Goal: Task Accomplishment & Management: Use online tool/utility

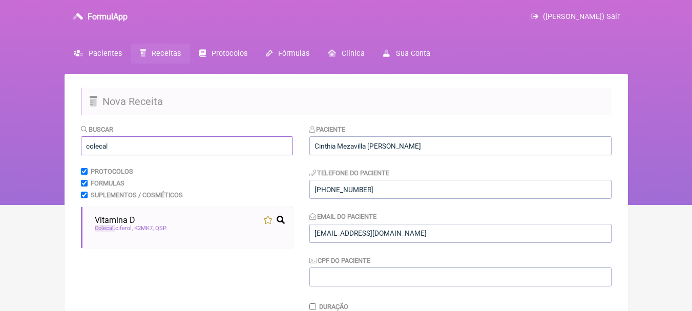
drag, startPoint x: 153, startPoint y: 142, endPoint x: 0, endPoint y: 134, distance: 153.4
click at [0, 134] on div "FormulApp ([PERSON_NAME]) Sair [GEOGRAPHIC_DATA] Receitas Protocolos Fórmulas […" at bounding box center [346, 102] width 692 height 205
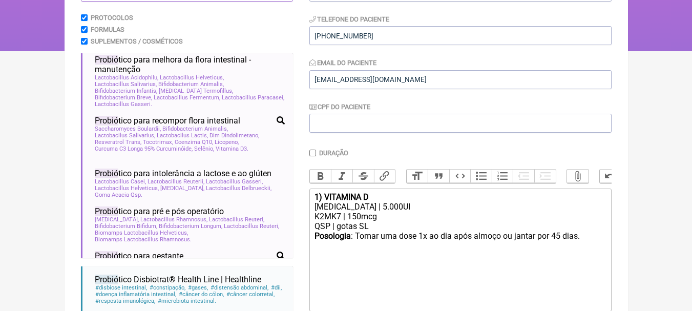
scroll to position [446, 0]
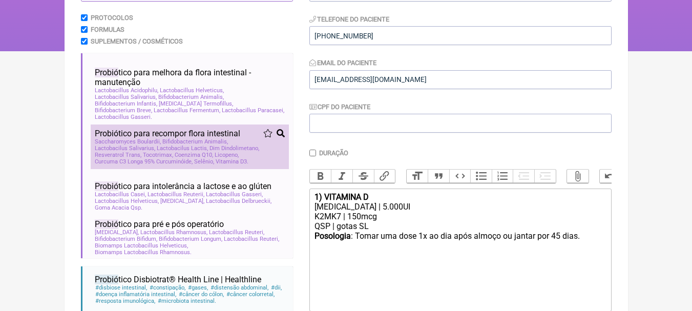
type input "probió"
click at [201, 155] on li "Probió tico para recompor flora intestinal probió tico flora intestinal Sacchar…" at bounding box center [190, 147] width 198 height 45
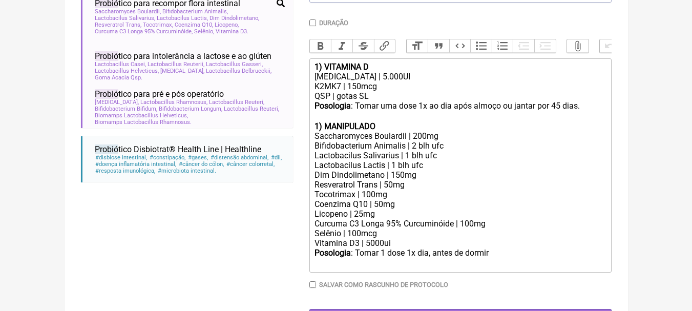
scroll to position [307, 0]
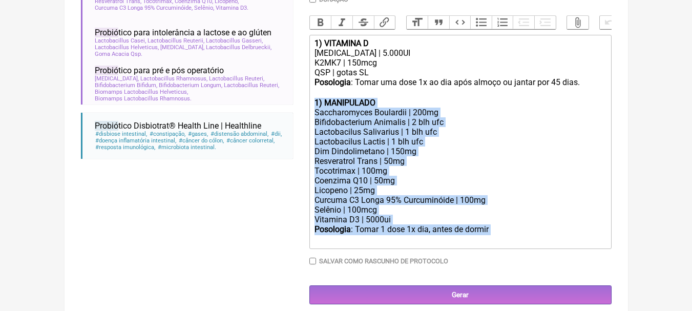
drag, startPoint x: 504, startPoint y: 238, endPoint x: 294, endPoint y: 114, distance: 243.5
click at [294, 114] on form "Buscar probió Protocolos Formulas Suplementos / Cosméticos Probió tico para int…" at bounding box center [346, 61] width 531 height 488
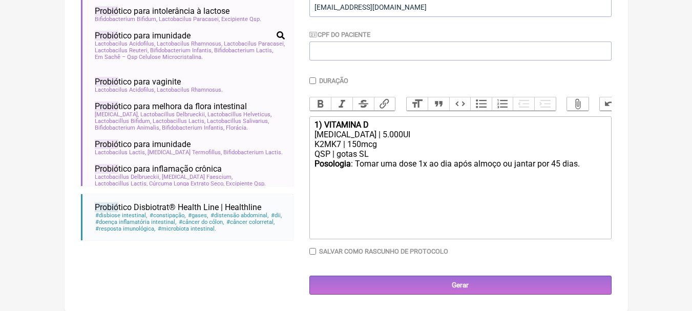
scroll to position [205, 0]
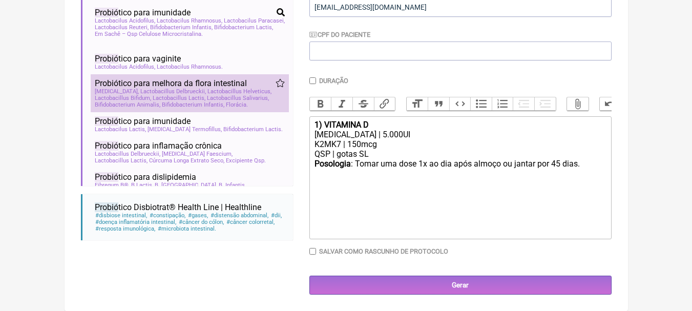
click at [247, 88] on span "Probió tico para melhora da flora intestinal" at bounding box center [171, 83] width 152 height 10
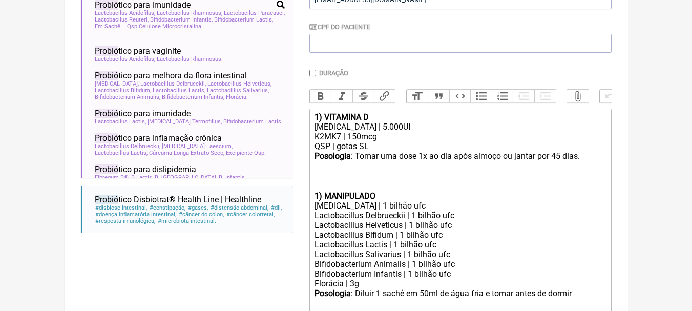
click at [318, 184] on div at bounding box center [460, 181] width 291 height 19
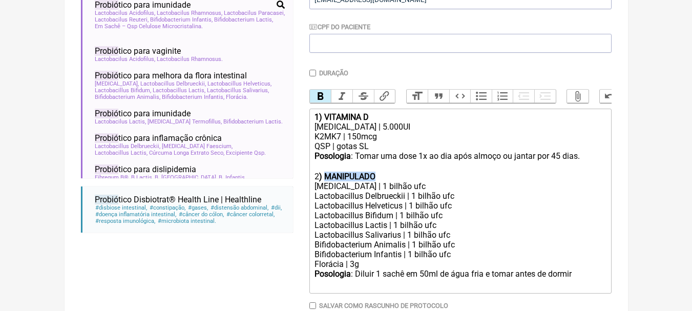
drag, startPoint x: 377, startPoint y: 182, endPoint x: 326, endPoint y: 184, distance: 50.2
click at [326, 181] on div "2 ) MANIPULADO" at bounding box center [460, 177] width 291 height 10
click at [381, 269] on div "Florácia | 3g" at bounding box center [460, 264] width 291 height 10
drag, startPoint x: 344, startPoint y: 273, endPoint x: 292, endPoint y: 272, distance: 52.8
click at [292, 272] on form "Buscar probió Protocolos Formulas Suplementos / Cosméticos Probió tico para int…" at bounding box center [346, 119] width 531 height 459
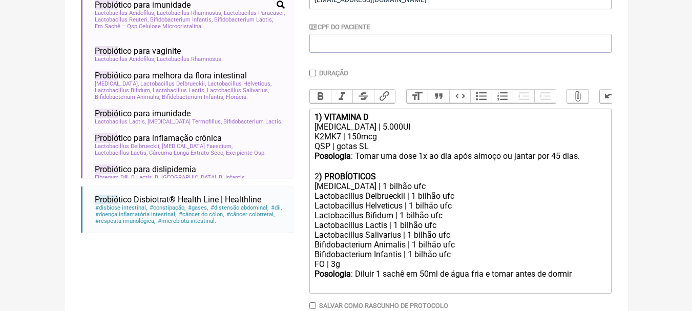
type trix-editor "<div><strong>1) VITAMINA D</strong></div><div>[MEDICAL_DATA] | 5.000UI</div><di…"
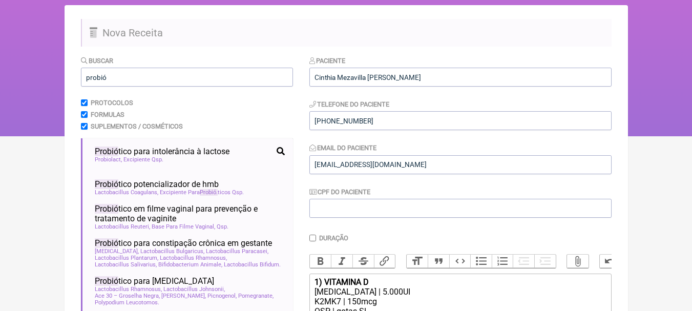
scroll to position [0, 0]
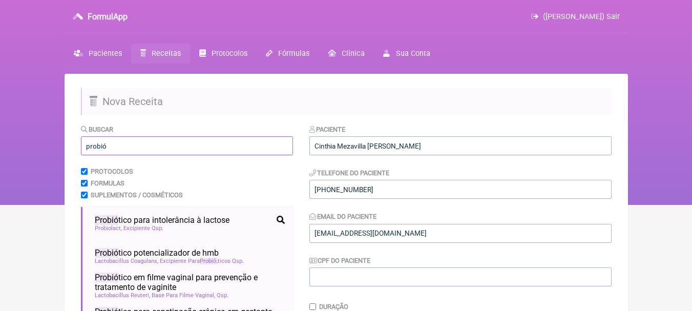
drag, startPoint x: 163, startPoint y: 144, endPoint x: 0, endPoint y: 140, distance: 163.0
click at [0, 140] on div "FormulApp ([PERSON_NAME]) Sair [GEOGRAPHIC_DATA] Receitas Protocolos Fórmulas […" at bounding box center [346, 102] width 692 height 205
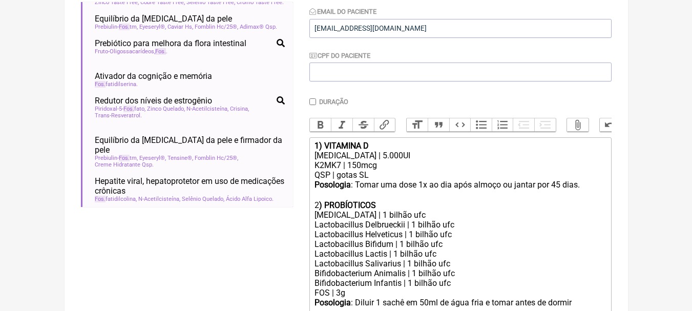
scroll to position [410, 0]
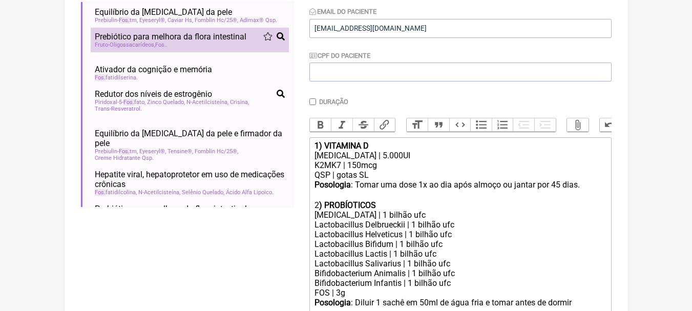
type input "fos"
click at [237, 42] on span "Prebiótico para melhora da flora intestinal" at bounding box center [171, 37] width 152 height 10
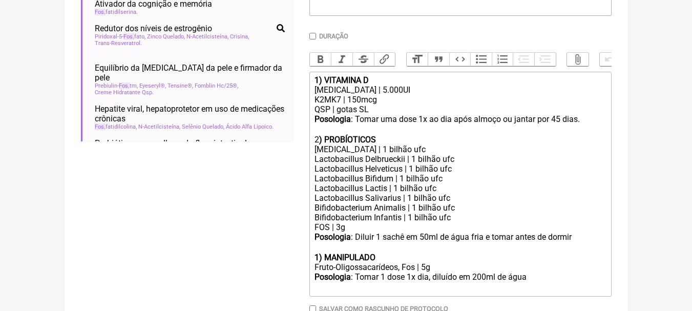
scroll to position [336, 0]
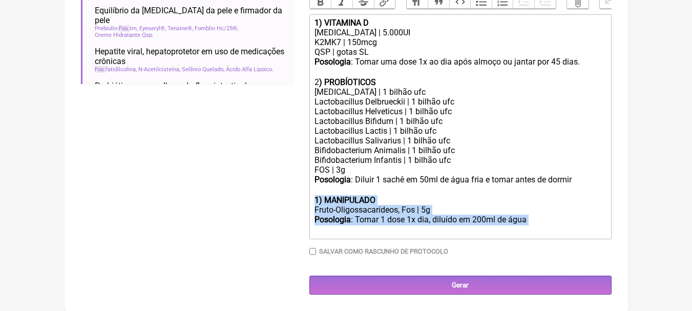
drag, startPoint x: 543, startPoint y: 223, endPoint x: 298, endPoint y: 202, distance: 245.8
click at [298, 202] on form "Buscar fos Protocolos Formulas Suplementos / Cosméticos Sono (MEU) Melatonina A…" at bounding box center [346, 45] width 531 height 499
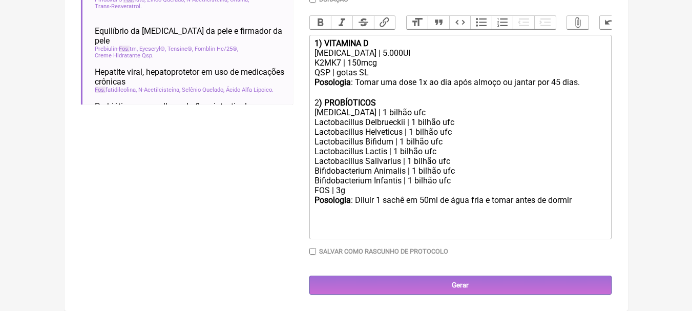
scroll to position [305, 0]
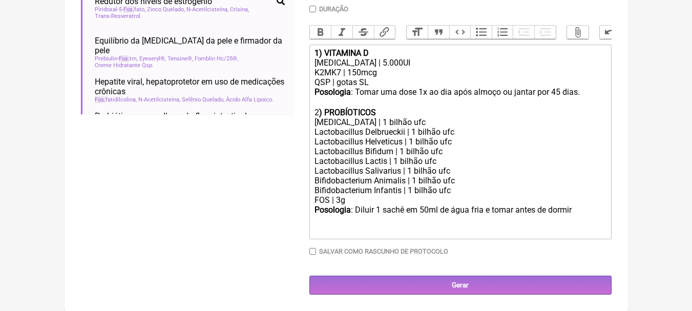
click at [341, 200] on div "FOS | 3g" at bounding box center [460, 200] width 291 height 10
drag, startPoint x: 378, startPoint y: 85, endPoint x: 312, endPoint y: 82, distance: 66.2
click at [312, 82] on trix-editor "1) VITAMINA D [MEDICAL_DATA] | 5.000UI K2MK7 | 150mcg QSP | gotas SL Posologia …" at bounding box center [460, 142] width 302 height 195
copy div "QSP | gotas SL"
click at [391, 199] on div "FOS | 5g" at bounding box center [460, 200] width 291 height 10
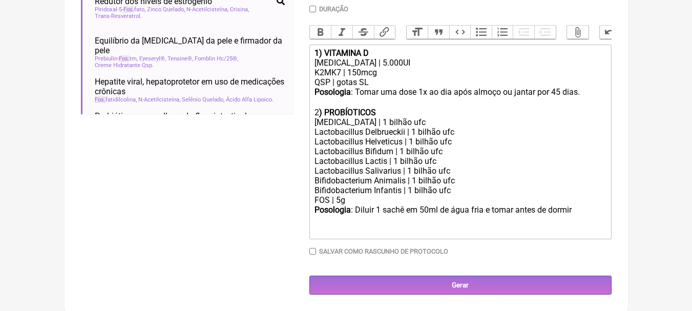
scroll to position [315, 0]
paste trix-editor "QSP | gotas SL"
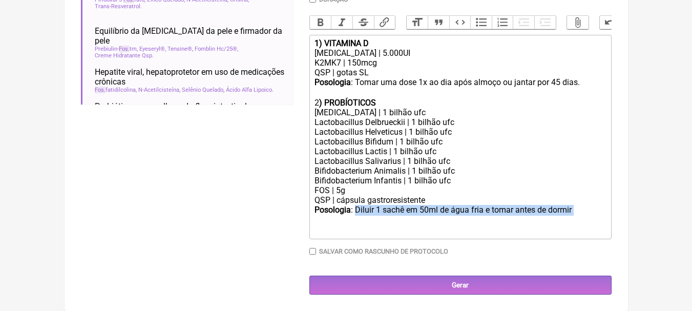
drag, startPoint x: 357, startPoint y: 210, endPoint x: 598, endPoint y: 215, distance: 241.4
click at [598, 215] on div "Posologia : Diluir 1 sachê em 50ml de água fria e tomar antes de dormir ㅤ" at bounding box center [460, 215] width 291 height 20
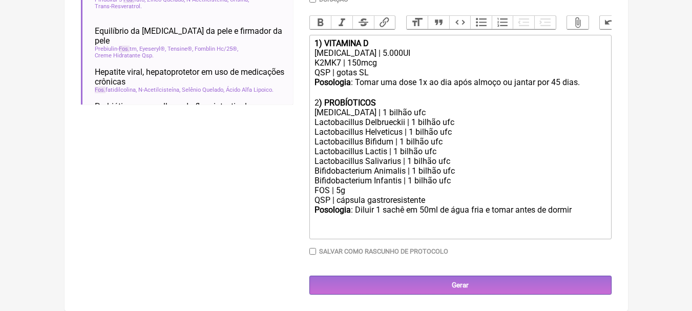
scroll to position [314, 0]
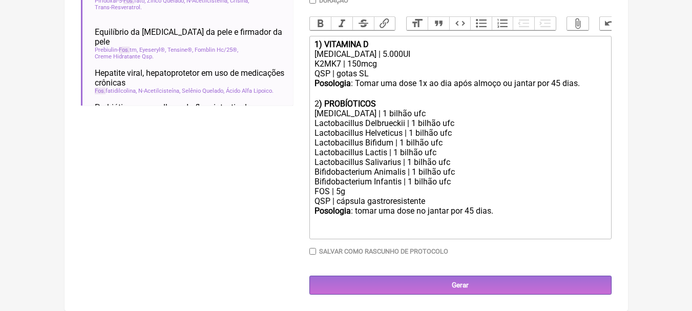
click at [348, 102] on strong ") PROBÍOTICOS" at bounding box center [347, 104] width 57 height 10
type trix-editor "<div><strong>1) VITAMINA D</strong></div><div>[MEDICAL_DATA] | 5.000UI</div><di…"
click at [525, 210] on div "Posologia : tomar uma dose no jantar por 45 dias." at bounding box center [460, 215] width 291 height 19
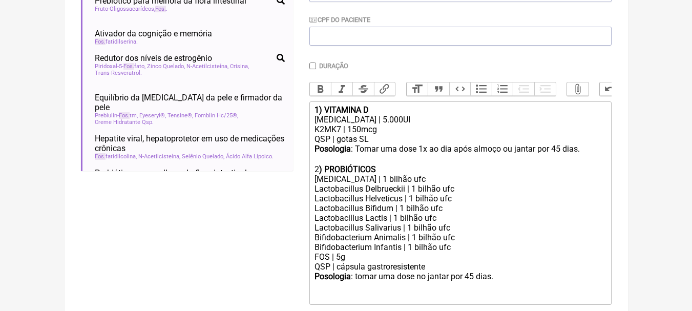
scroll to position [109, 0]
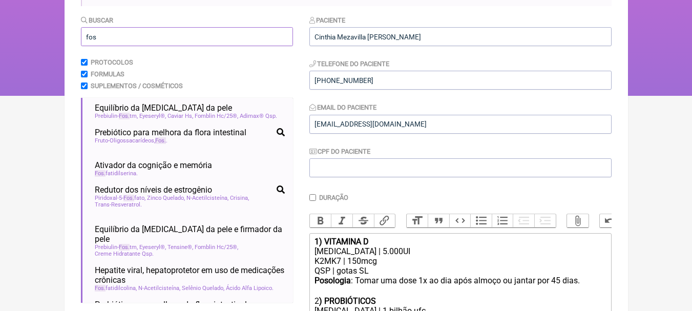
drag, startPoint x: 134, startPoint y: 39, endPoint x: 54, endPoint y: 33, distance: 80.7
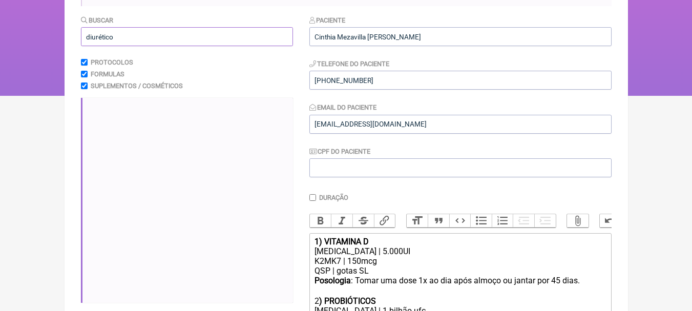
scroll to position [0, 0]
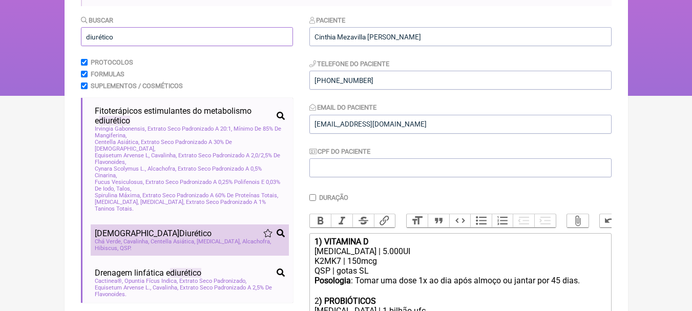
type input "diurético"
click at [224, 229] on div "[DEMOGRAPHIC_DATA] Diurético" at bounding box center [190, 234] width 190 height 10
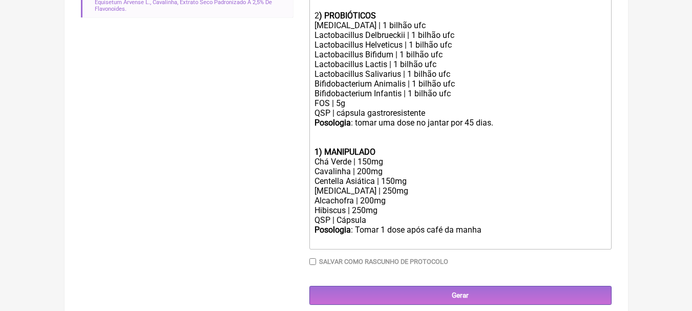
scroll to position [412, 0]
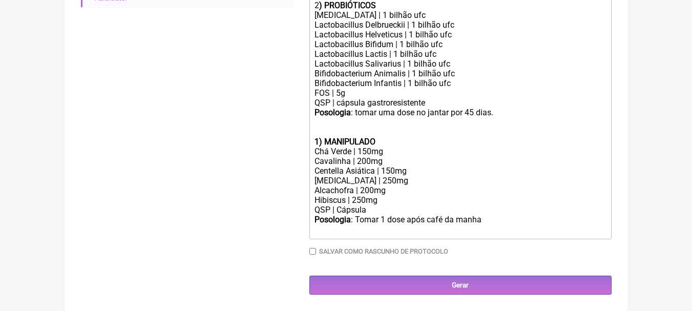
click at [318, 140] on strong "1) MANIPULADO" at bounding box center [345, 142] width 61 height 10
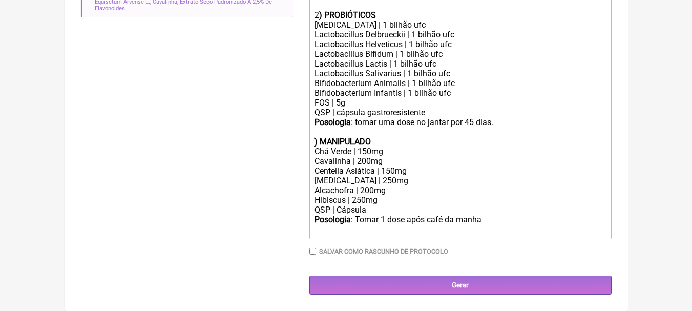
scroll to position [403, 0]
drag, startPoint x: 384, startPoint y: 141, endPoint x: 326, endPoint y: 138, distance: 57.5
click at [326, 138] on div "3 ) MANIPULADO" at bounding box center [460, 142] width 291 height 10
click at [400, 153] on div "Chá Verde | 150mg" at bounding box center [460, 152] width 291 height 10
click at [399, 199] on div "Hibiscus | 250mg" at bounding box center [460, 200] width 291 height 10
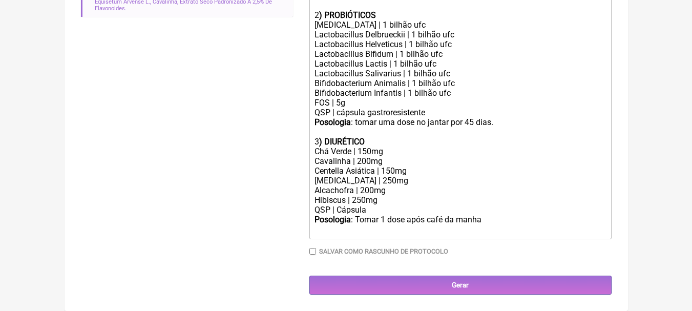
scroll to position [412, 0]
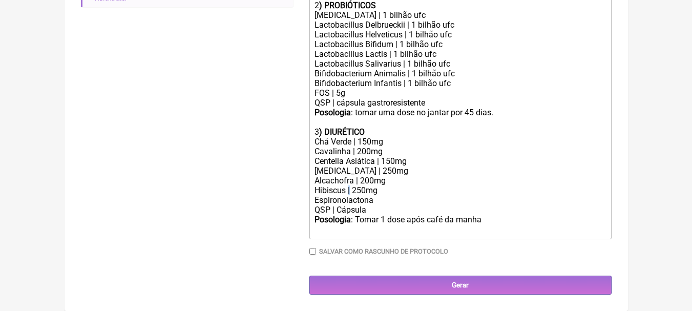
copy div "|"
paste trix-editor "|"
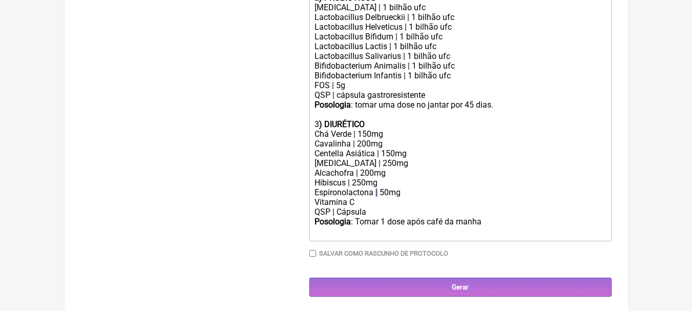
copy div "|"
click at [486, 234] on div "Posologia : Tomar 1 dose após café da manha ㅤ" at bounding box center [460, 227] width 291 height 20
type trix-editor "<lor><ipsumd>0) SITAMETC A</elitse></doe><tem>Incididuntutla | 9.804ET</dol><ma…"
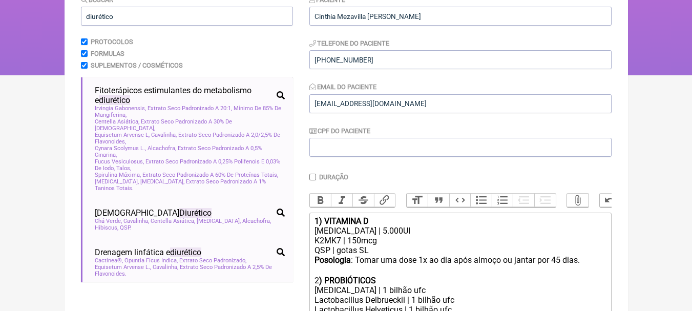
scroll to position [105, 0]
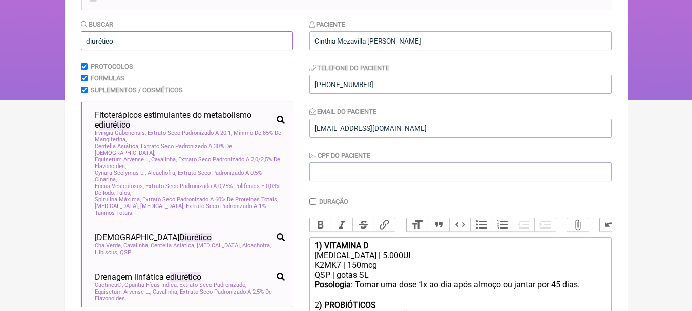
drag, startPoint x: 130, startPoint y: 40, endPoint x: 8, endPoint y: 42, distance: 121.4
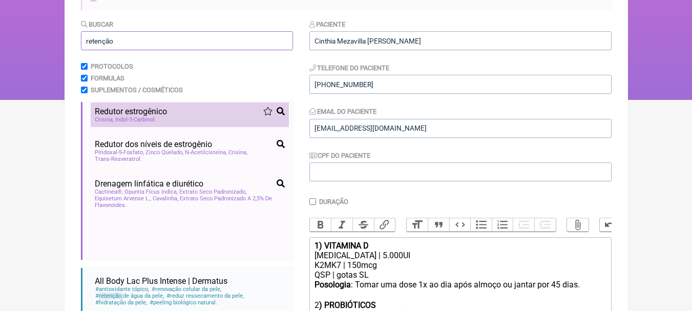
scroll to position [51, 0]
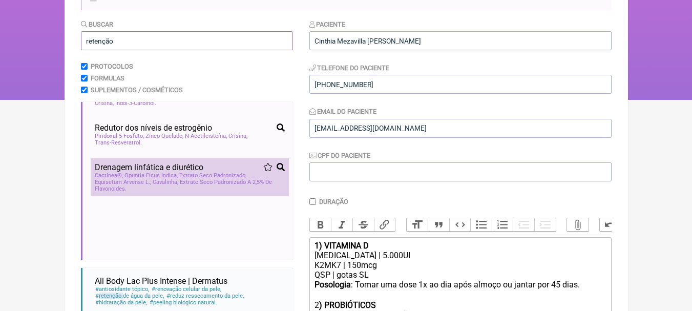
type input "retenção"
click at [236, 172] on div "Drenagem linfática e diurético" at bounding box center [190, 167] width 190 height 10
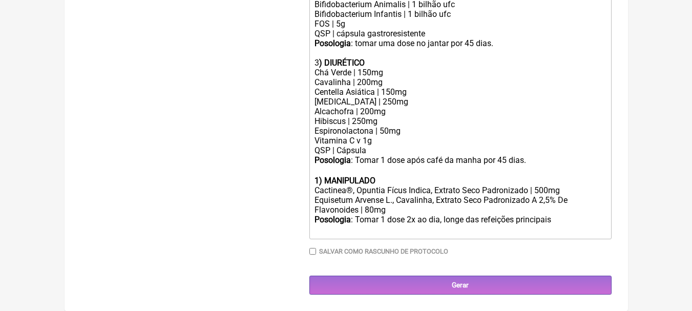
scroll to position [482, 0]
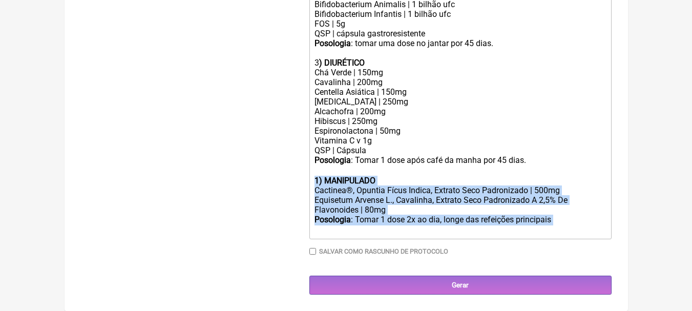
drag, startPoint x: 565, startPoint y: 220, endPoint x: 251, endPoint y: 177, distance: 317.5
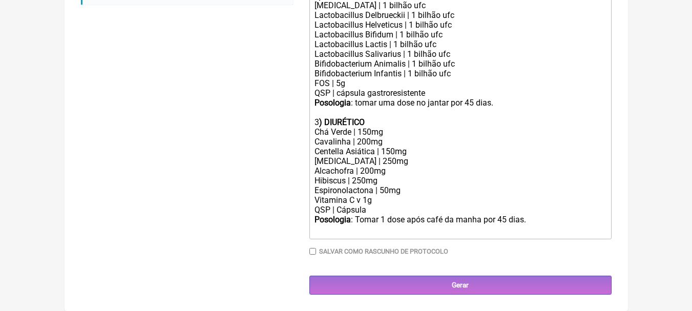
type trix-editor "<lor><ipsumd>0) SITAMETC A</elitse></doe><tem>Incididuntutla | 9.804ET</dol><ma…"
drag, startPoint x: 671, startPoint y: 120, endPoint x: 599, endPoint y: 150, distance: 77.4
click at [424, 125] on div "3 ) DIURÉTICO" at bounding box center [460, 122] width 291 height 10
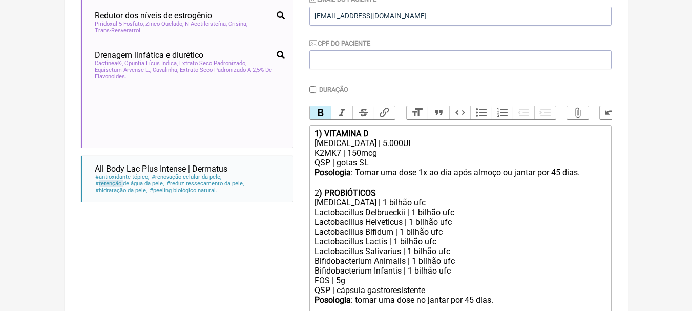
scroll to position [0, 0]
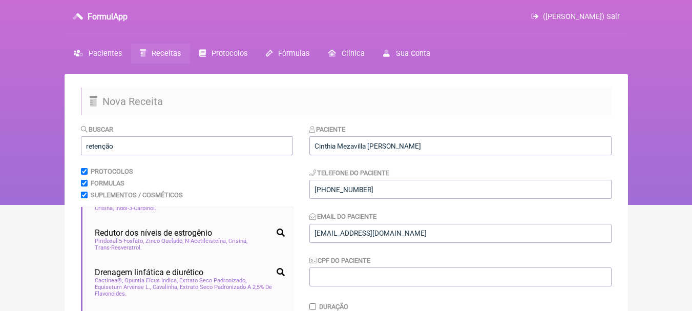
click at [640, 107] on nav "FormulApp ([PERSON_NAME]) Sair [GEOGRAPHIC_DATA] Receitas Protocolos Fórmulas […" at bounding box center [346, 102] width 692 height 205
